Goal: Task Accomplishment & Management: Use online tool/utility

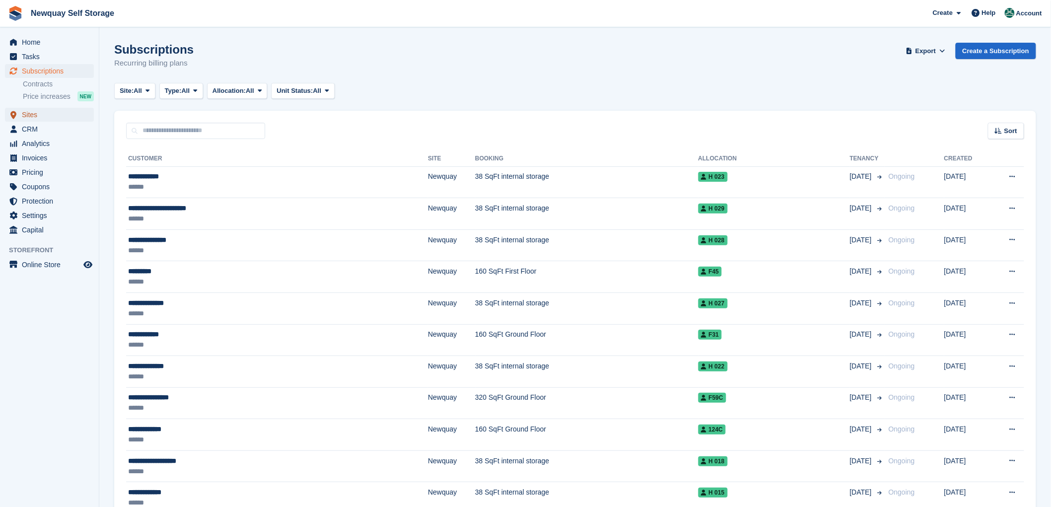
click at [30, 113] on span "Sites" at bounding box center [52, 115] width 60 height 14
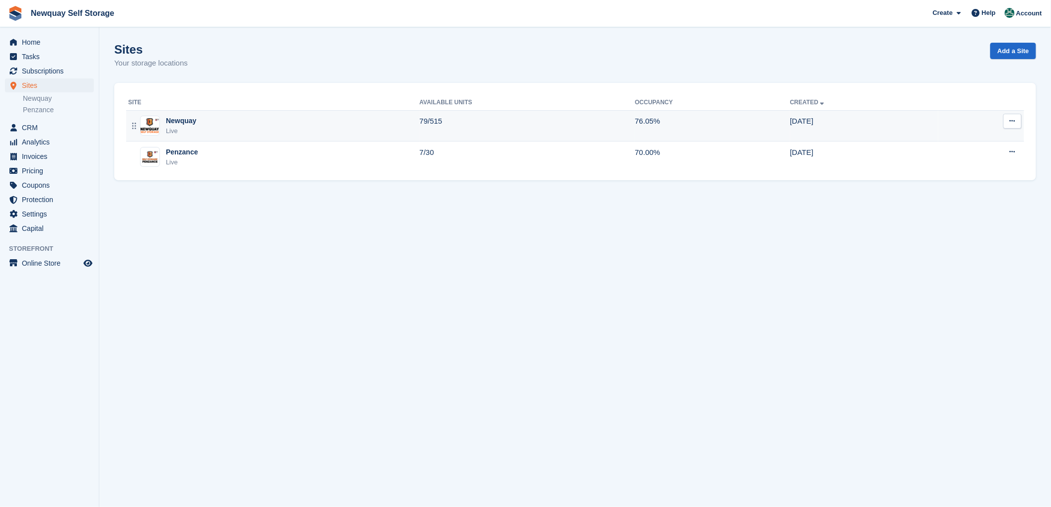
click at [187, 121] on div "Newquay" at bounding box center [181, 121] width 30 height 10
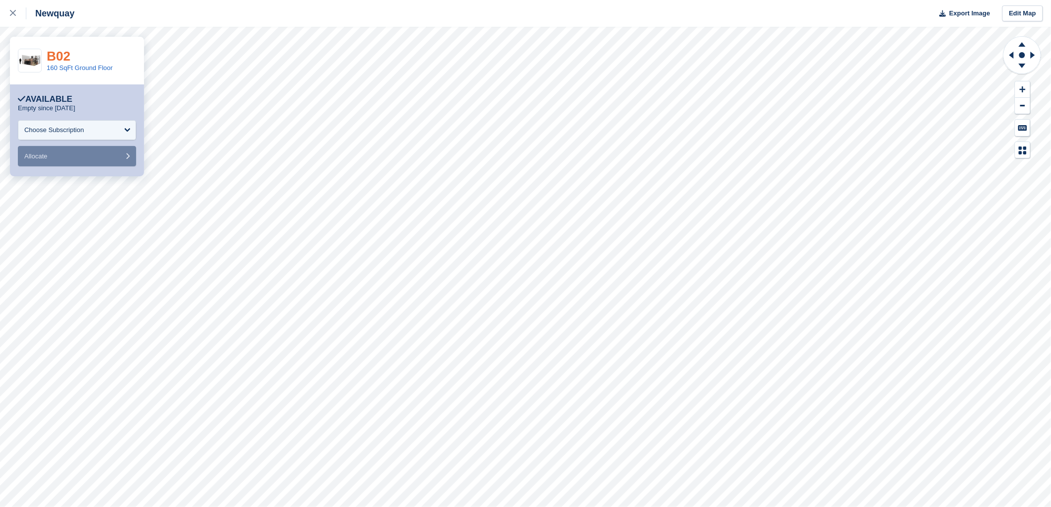
click at [56, 55] on link "B02" at bounding box center [59, 56] width 24 height 15
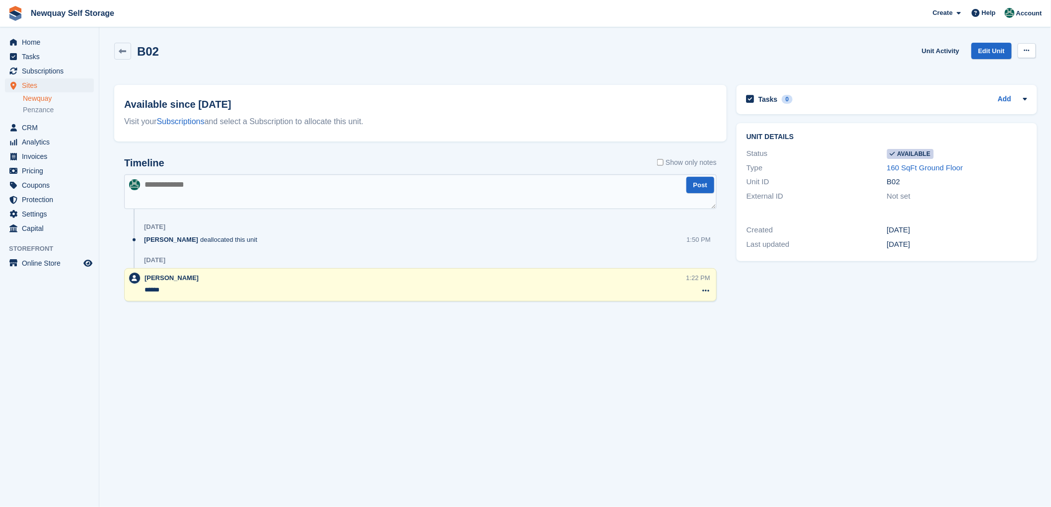
click at [1025, 48] on icon at bounding box center [1027, 50] width 5 height 6
click at [980, 70] on p "Make unavailable" at bounding box center [989, 70] width 86 height 13
click at [184, 187] on textarea at bounding box center [420, 191] width 593 height 35
type textarea "**********"
